Goal: Information Seeking & Learning: Learn about a topic

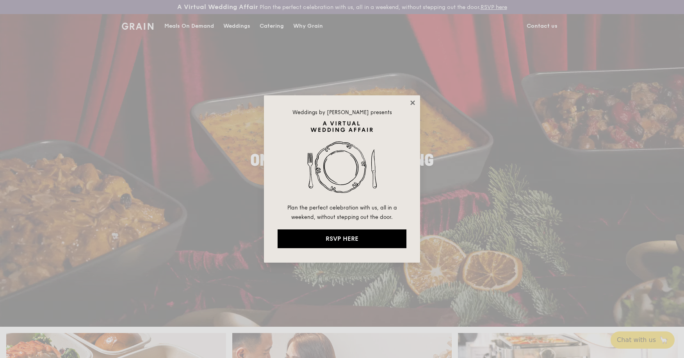
click at [414, 100] on icon at bounding box center [412, 102] width 7 height 7
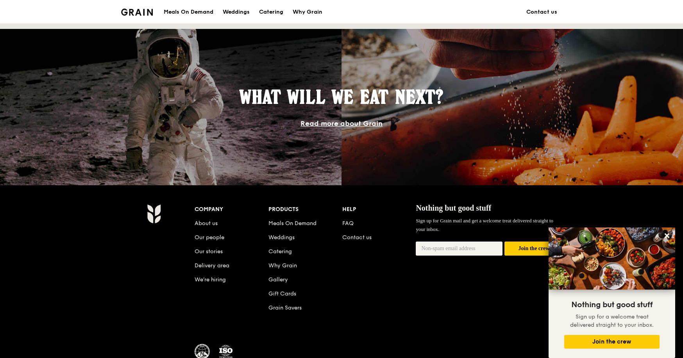
scroll to position [603, 0]
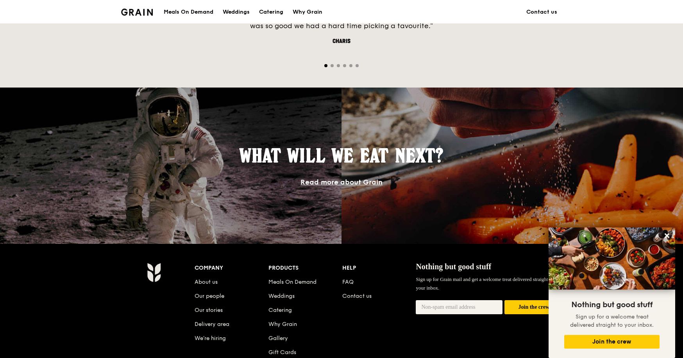
click at [354, 182] on link "Read more about Grain" at bounding box center [341, 182] width 82 height 9
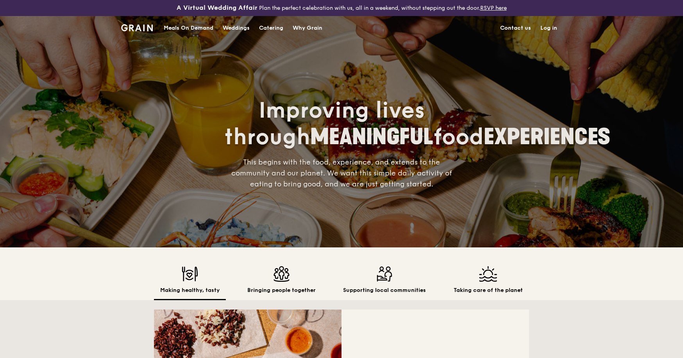
click at [354, 182] on span "This begins with the food, experience, and extends to the community and our pla…" at bounding box center [341, 173] width 221 height 30
